Goal: Transaction & Acquisition: Purchase product/service

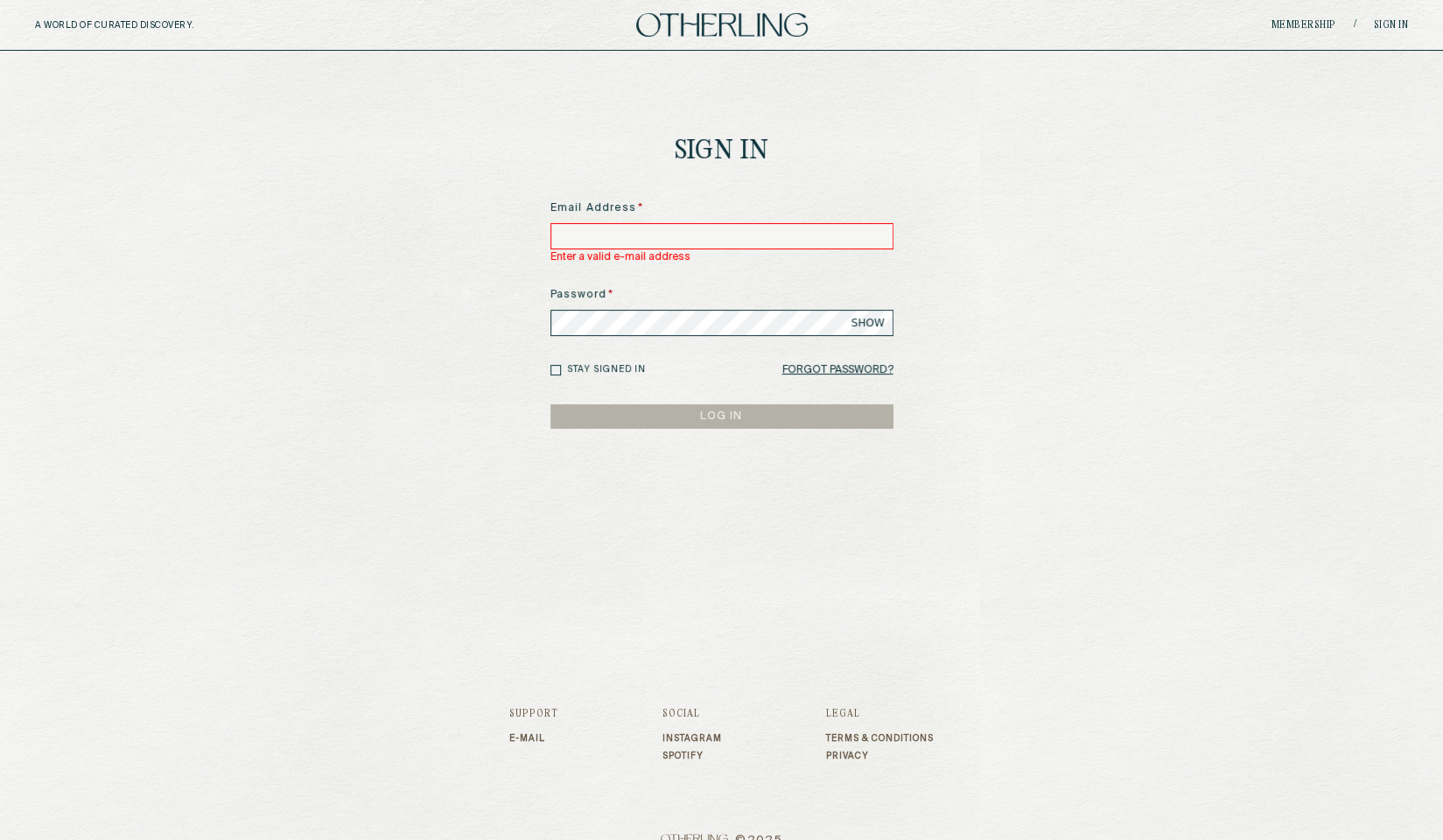
click at [683, 242] on input at bounding box center [722, 235] width 343 height 27
type input "**********"
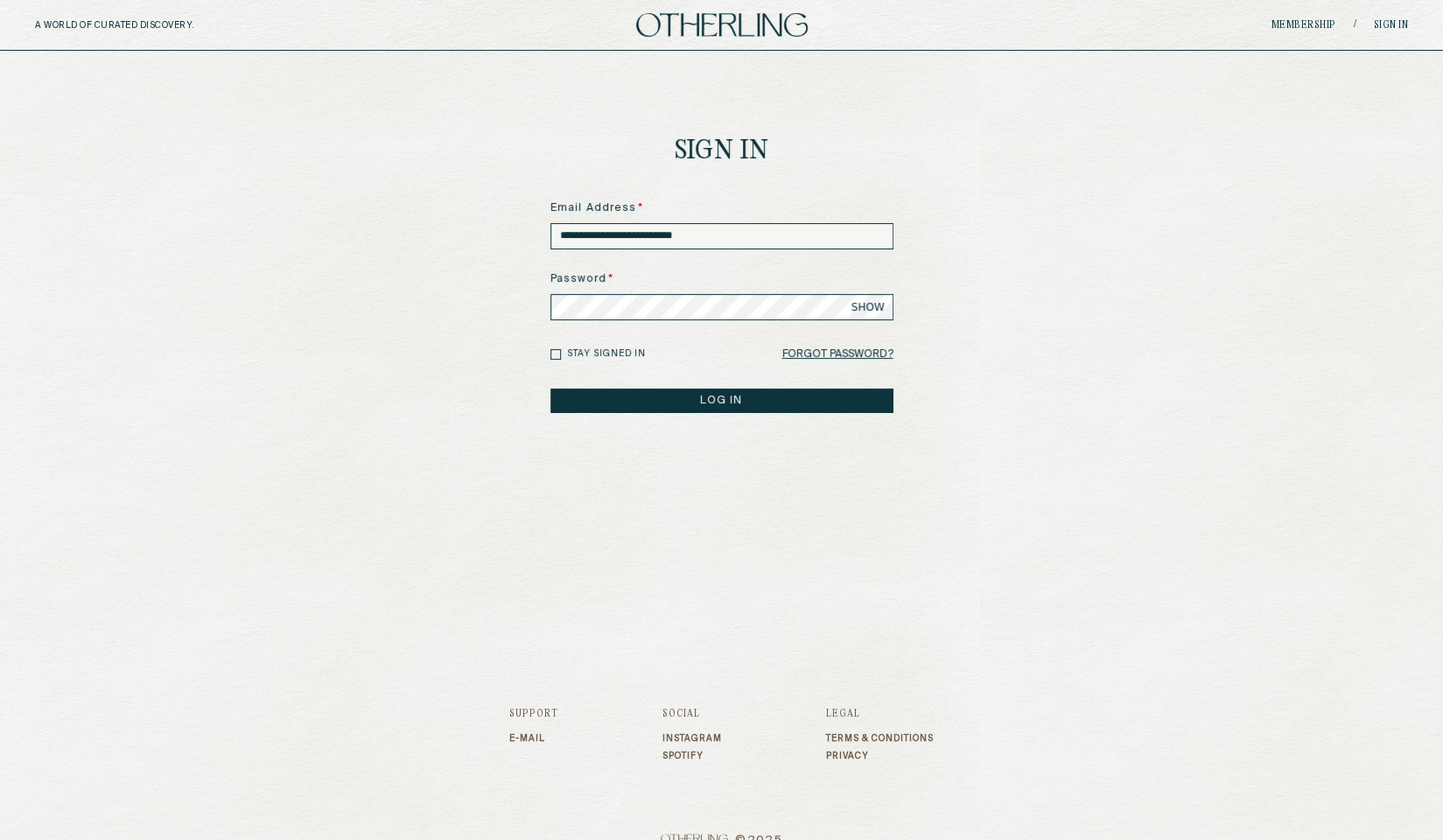
click at [694, 406] on button "LOG IN" at bounding box center [722, 400] width 343 height 25
